Goal: Task Accomplishment & Management: Complete application form

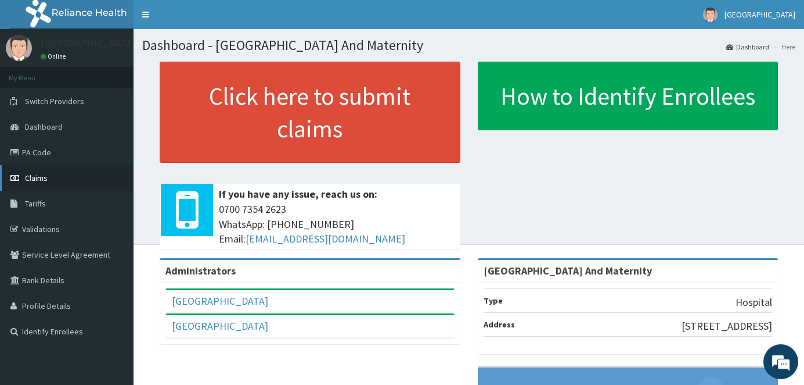
click at [32, 149] on link "PA Code" at bounding box center [67, 152] width 134 height 26
click at [38, 178] on span "Claims" at bounding box center [36, 178] width 23 height 10
click at [37, 178] on span "Claims" at bounding box center [36, 178] width 23 height 10
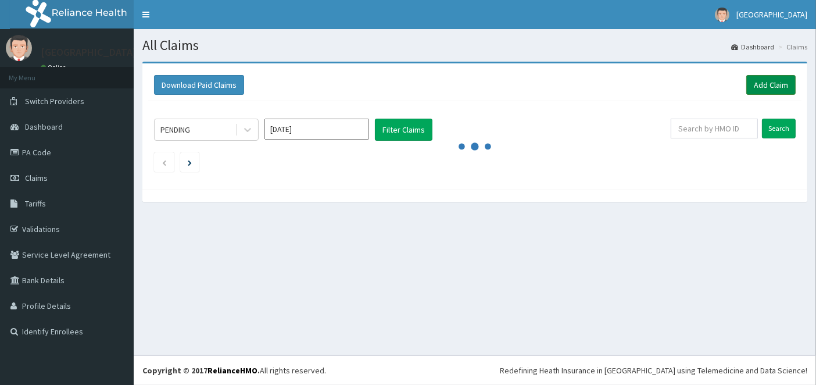
click at [770, 82] on link "Add Claim" at bounding box center [770, 85] width 49 height 20
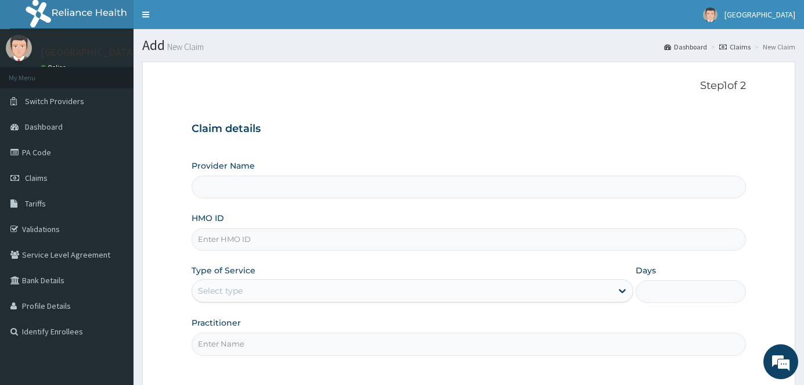
type input "[GEOGRAPHIC_DATA] And Maternity"
type input "RBN/10081/B"
click at [313, 304] on div "Provider Name Ademola Hospital And Maternity HMO ID RBN/10081/B Type of Service…" at bounding box center [469, 257] width 555 height 195
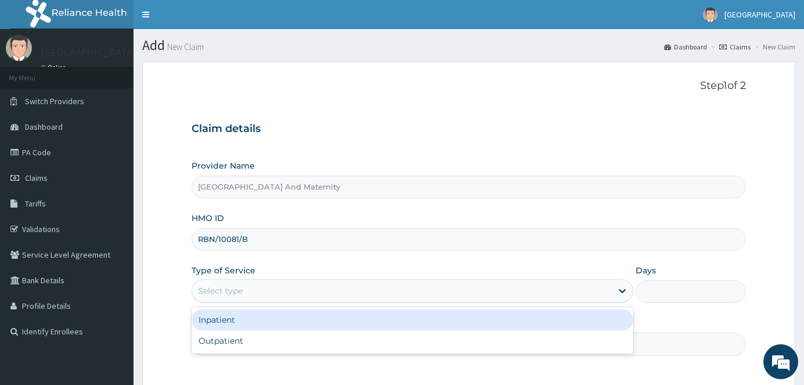
click at [312, 297] on div "Select type" at bounding box center [401, 290] width 419 height 19
click at [304, 321] on div "Inpatient" at bounding box center [412, 319] width 441 height 21
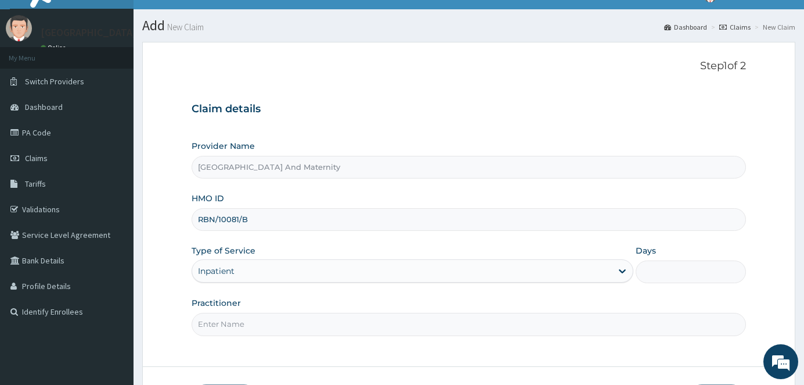
scroll to position [105, 0]
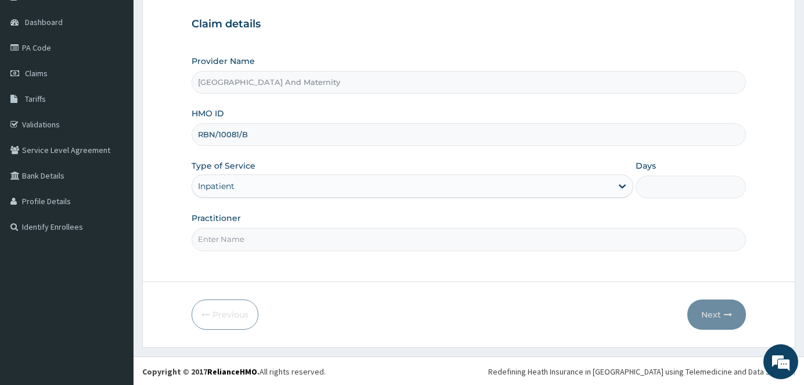
click at [244, 239] on input "Practitioner" at bounding box center [469, 239] width 555 height 23
type input "[PERSON_NAME]"
click at [686, 191] on input "Days" at bounding box center [691, 186] width 110 height 23
type input "4"
click at [709, 312] on button "Next" at bounding box center [717, 314] width 59 height 30
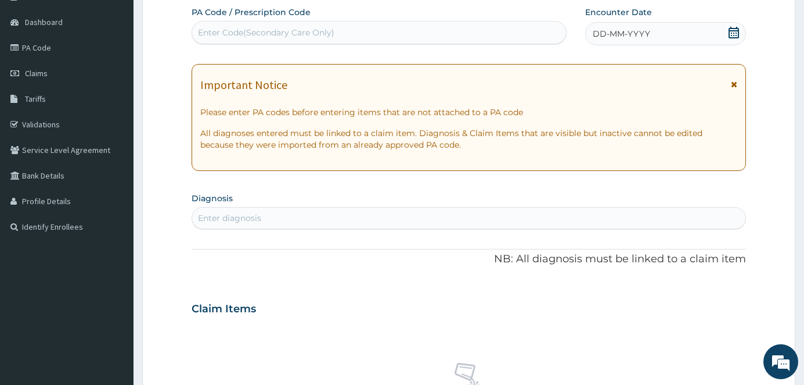
click at [734, 29] on icon at bounding box center [734, 33] width 10 height 12
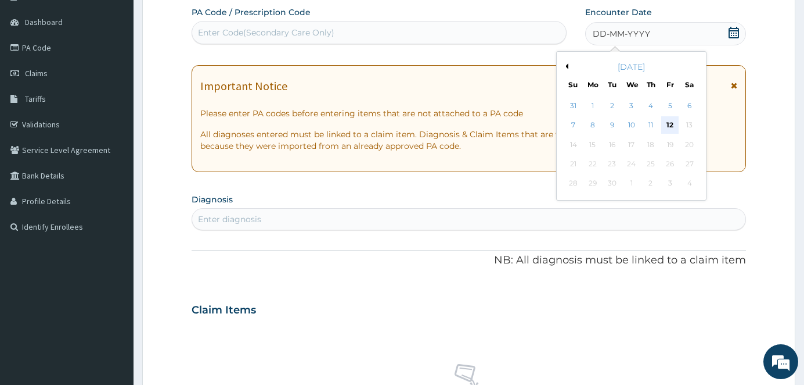
click at [671, 125] on div "12" at bounding box center [670, 125] width 17 height 17
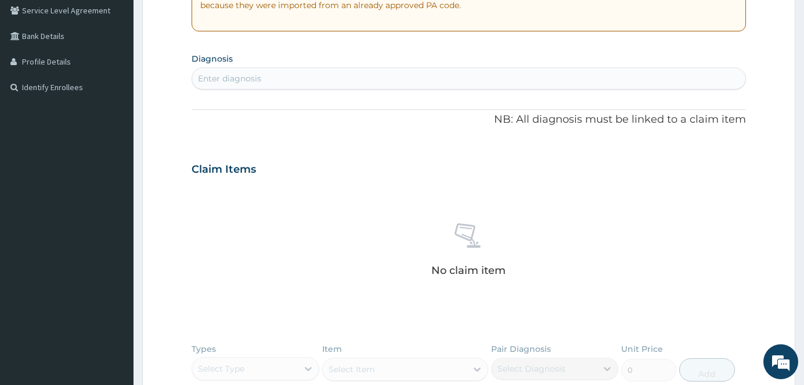
scroll to position [250, 0]
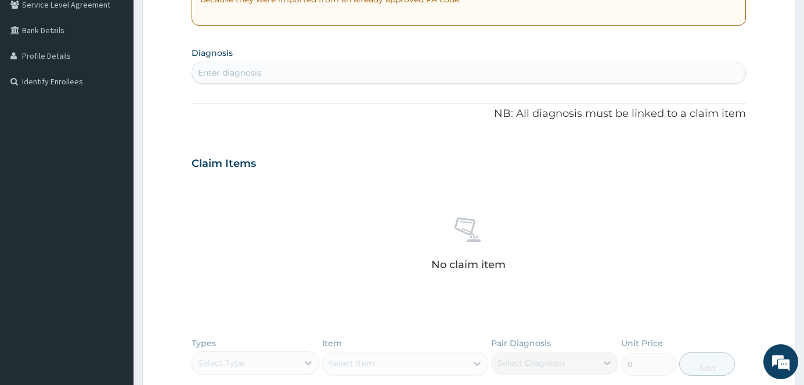
click at [242, 70] on div "Enter diagnosis" at bounding box center [229, 73] width 63 height 12
type input "P"
type input "MACROSO"
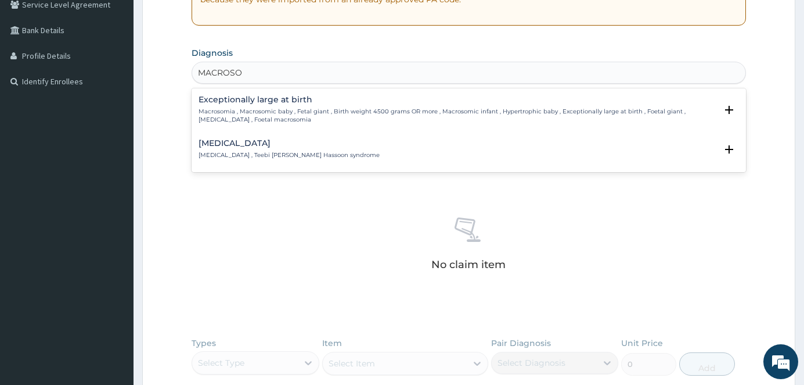
click at [267, 117] on p "Macrosomia , Macrosomic baby , Fetal giant , Birth weight 4500 grams OR more , …" at bounding box center [458, 115] width 518 height 17
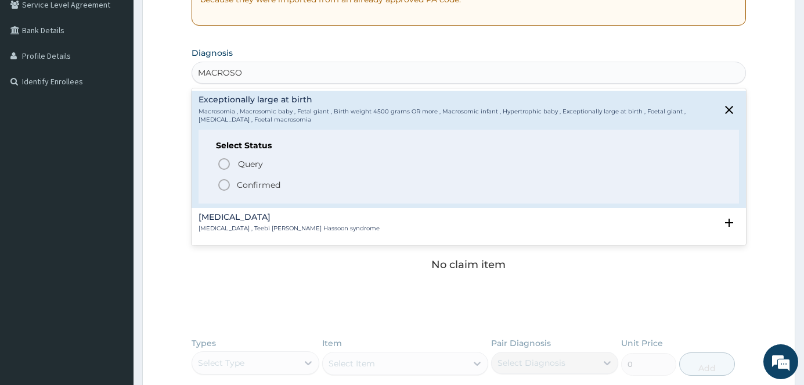
drag, startPoint x: 235, startPoint y: 185, endPoint x: 250, endPoint y: 169, distance: 21.4
click at [235, 184] on span "Confirmed" at bounding box center [469, 185] width 505 height 14
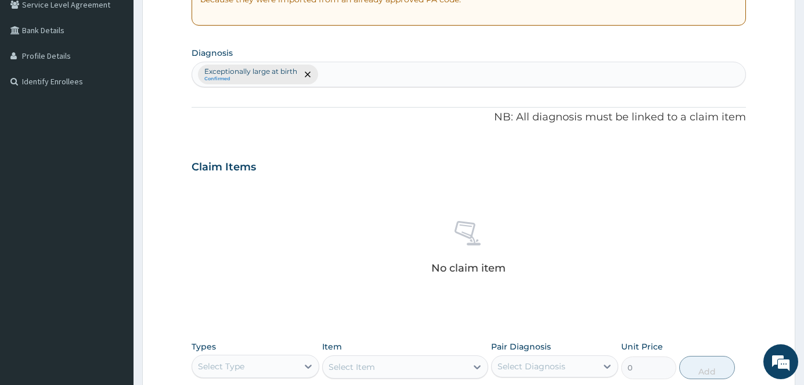
scroll to position [451, 0]
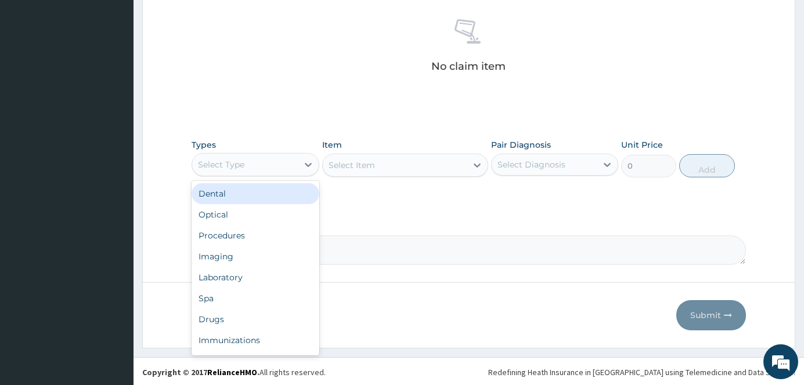
click at [270, 164] on div "Select Type" at bounding box center [245, 164] width 106 height 19
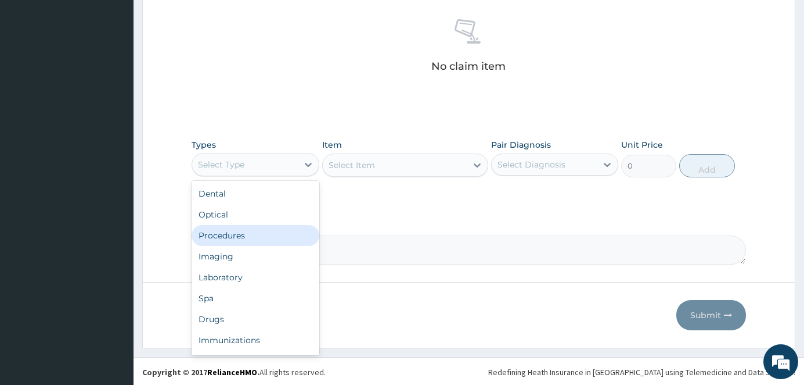
click at [226, 229] on div "Procedures" at bounding box center [256, 235] width 128 height 21
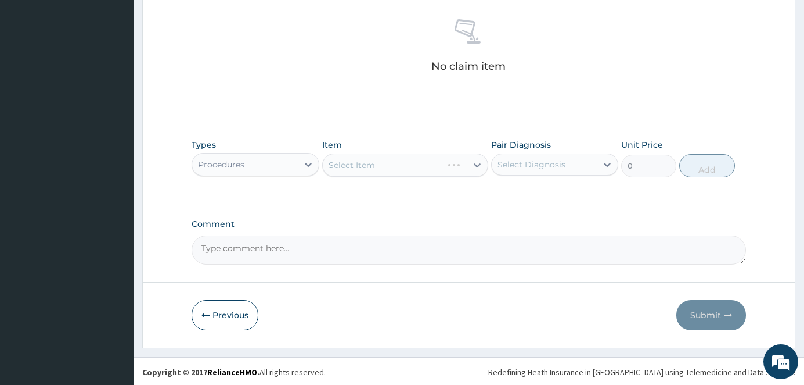
click at [383, 162] on div "Select Item" at bounding box center [405, 164] width 166 height 23
click at [381, 162] on div "Select Item" at bounding box center [405, 164] width 166 height 23
click at [377, 169] on div "Select Item" at bounding box center [405, 164] width 166 height 23
click at [377, 164] on div "Select Item" at bounding box center [405, 164] width 166 height 23
click at [434, 166] on div "Select Item" at bounding box center [405, 164] width 166 height 23
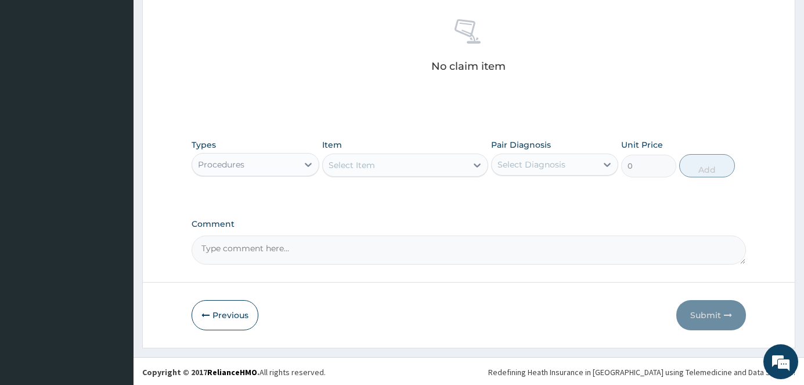
click at [354, 160] on div "Select Item" at bounding box center [352, 165] width 46 height 12
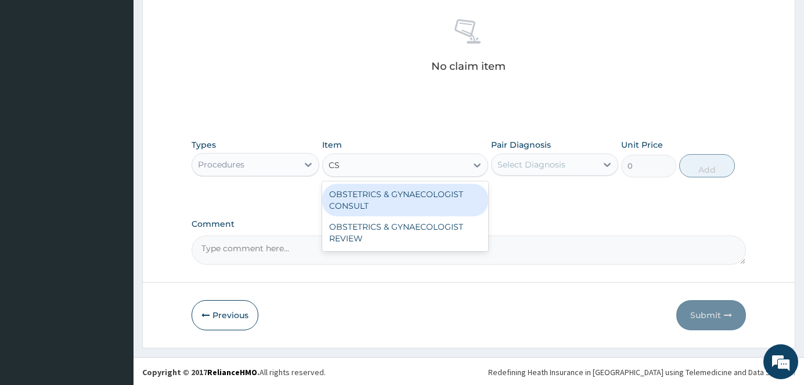
type input "C"
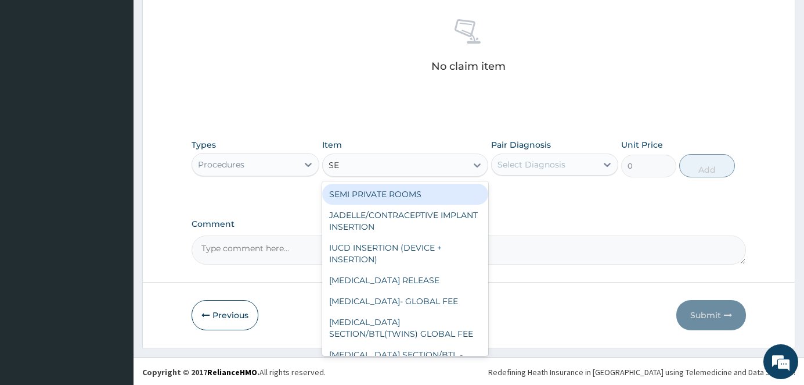
type input "SEC"
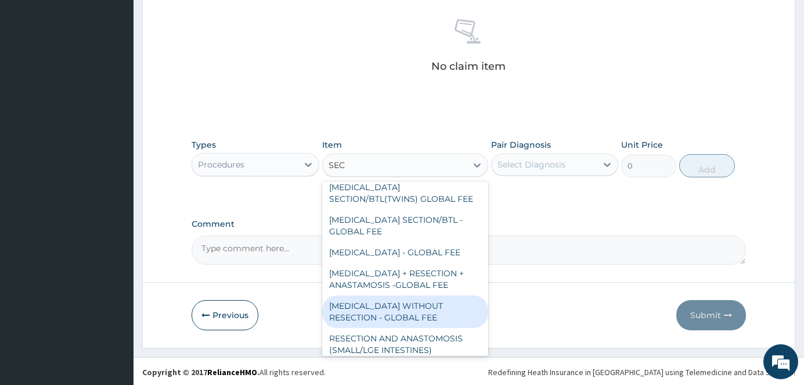
scroll to position [0, 0]
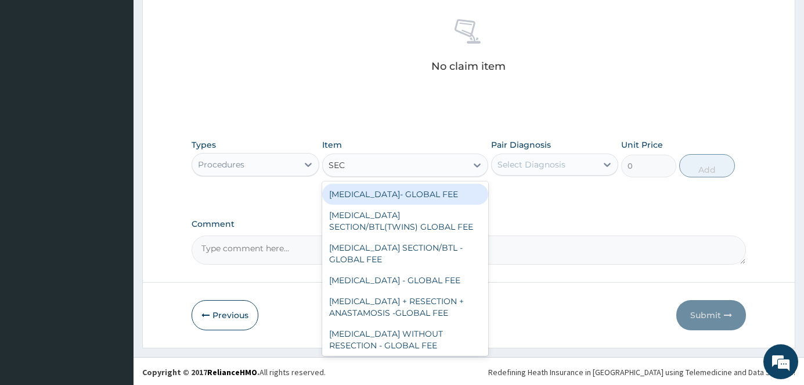
click at [406, 196] on div "CAESAREAN SECTION- GLOBAL FEE" at bounding box center [405, 194] width 166 height 21
type input "240000"
